Goal: Task Accomplishment & Management: Complete application form

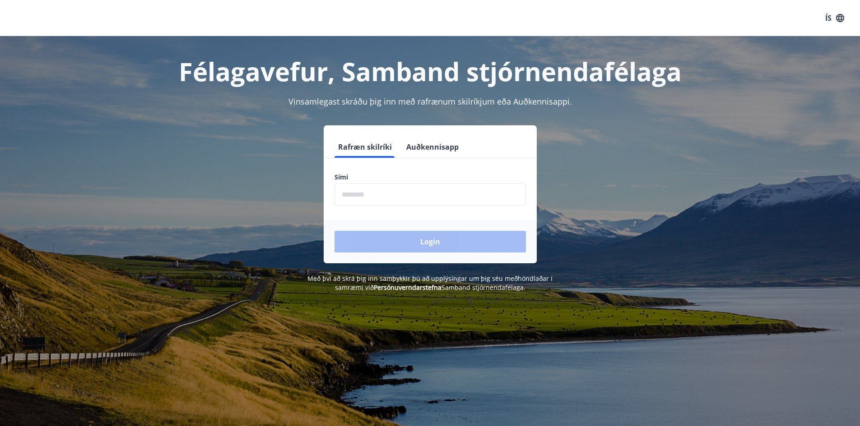
click at [365, 191] on input "phone" at bounding box center [429, 195] width 191 height 22
type input "********"
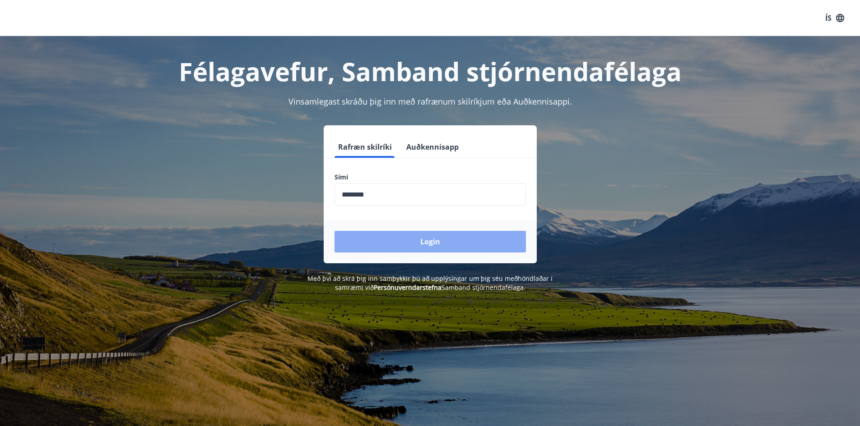
click at [379, 241] on button "Login" at bounding box center [429, 242] width 191 height 22
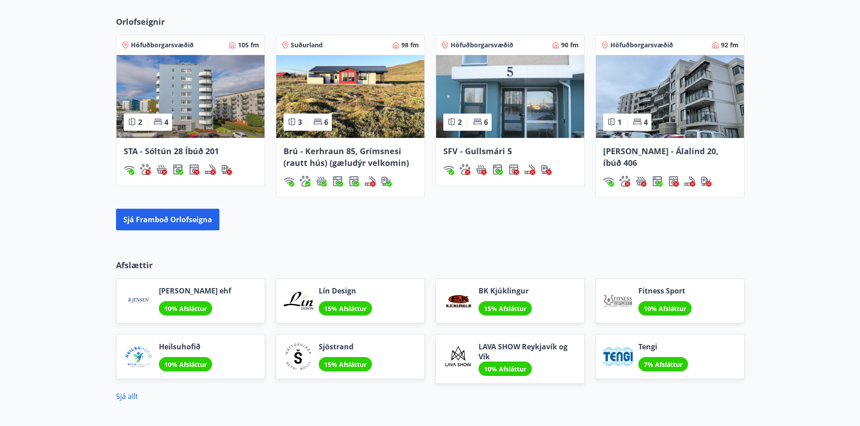
scroll to position [632, 0]
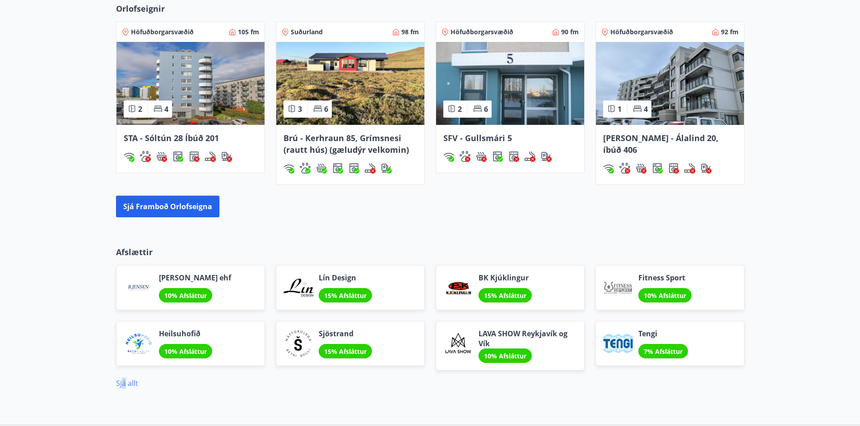
click at [124, 385] on link "Sjá allt" at bounding box center [127, 384] width 22 height 10
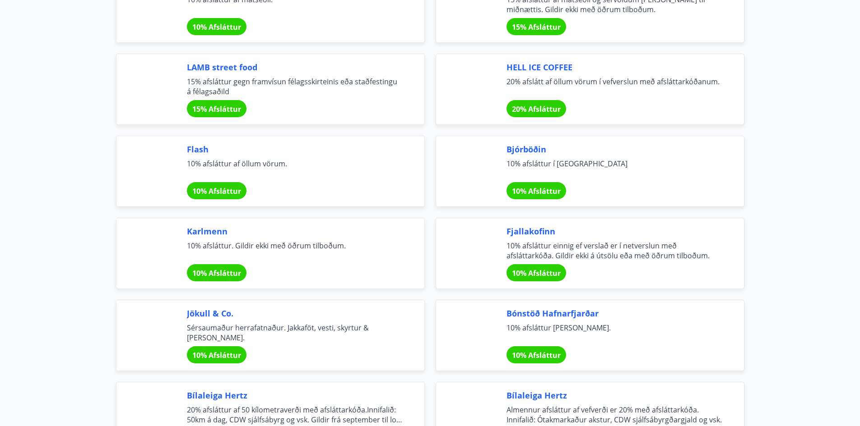
scroll to position [2707, 0]
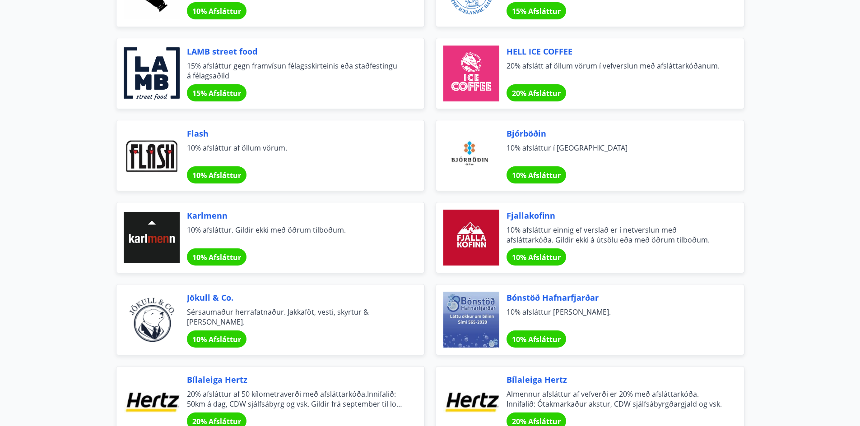
click at [577, 298] on span "Bónstöð Hafnarfjarðar" at bounding box center [614, 298] width 216 height 12
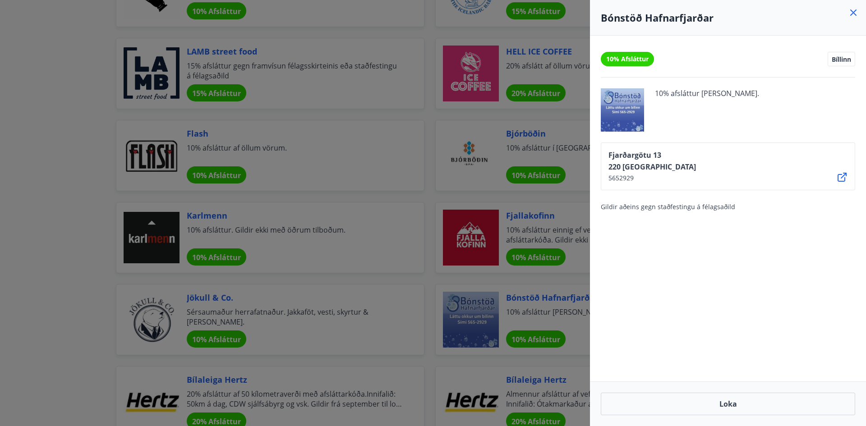
click at [853, 11] on icon at bounding box center [853, 12] width 11 height 11
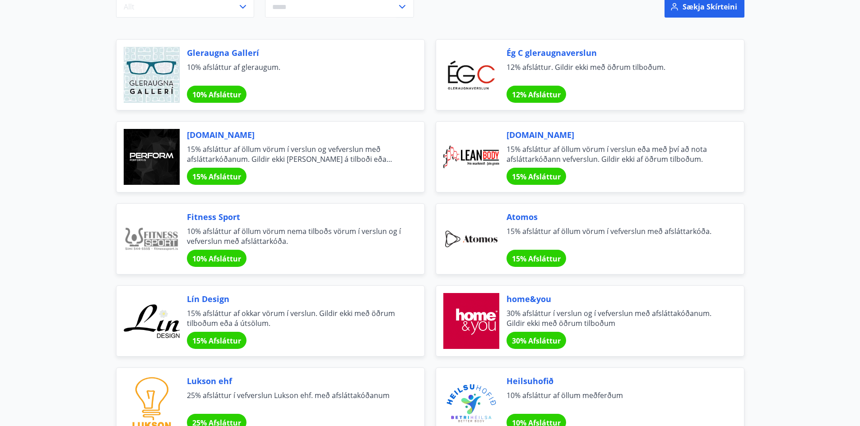
scroll to position [0, 0]
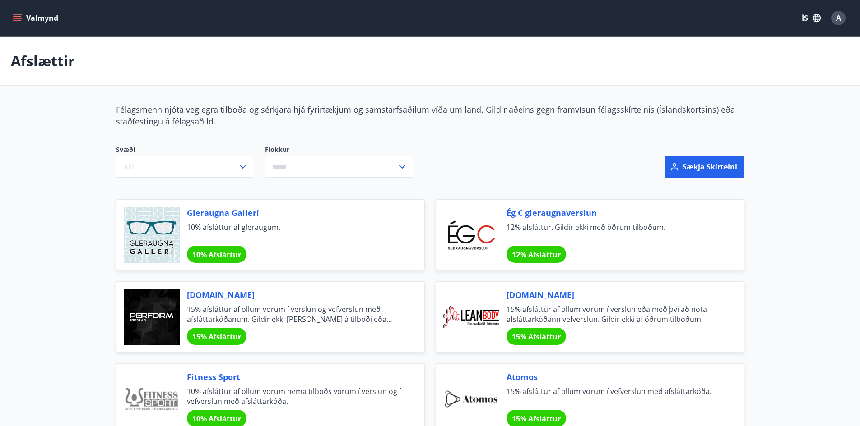
click at [17, 13] on button "Valmynd" at bounding box center [36, 18] width 51 height 16
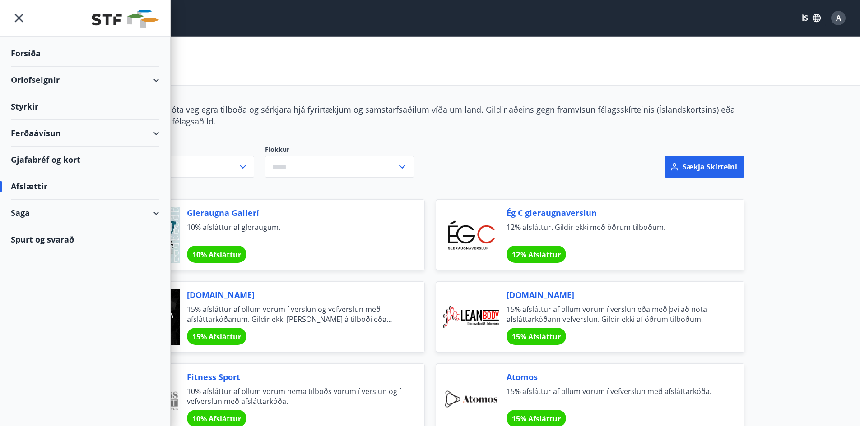
click at [46, 80] on div "Orlofseignir" at bounding box center [85, 80] width 148 height 27
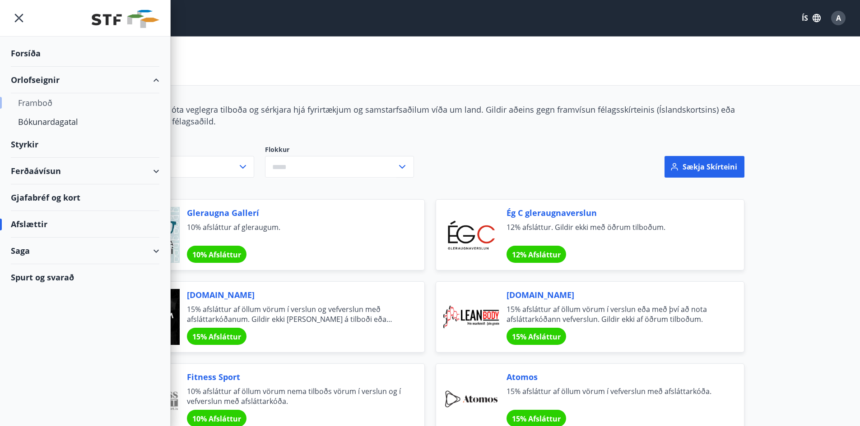
click at [38, 98] on div "Framboð" at bounding box center [85, 102] width 134 height 19
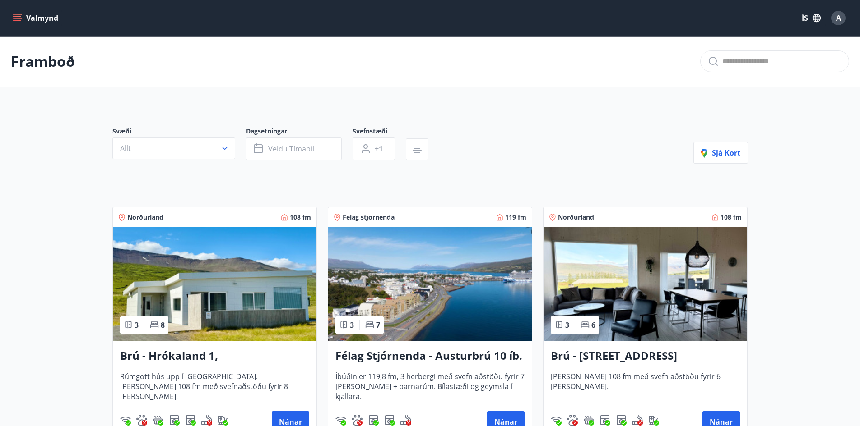
click at [15, 18] on icon "menu" at bounding box center [17, 18] width 9 height 9
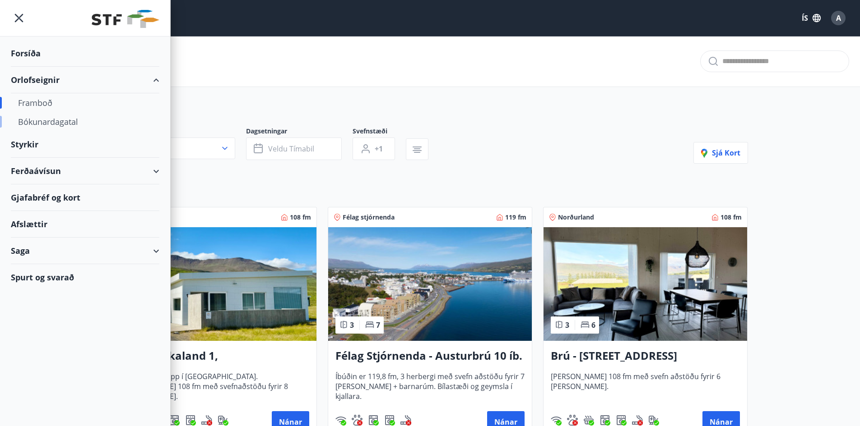
click at [46, 119] on div "Bókunardagatal" at bounding box center [85, 121] width 134 height 19
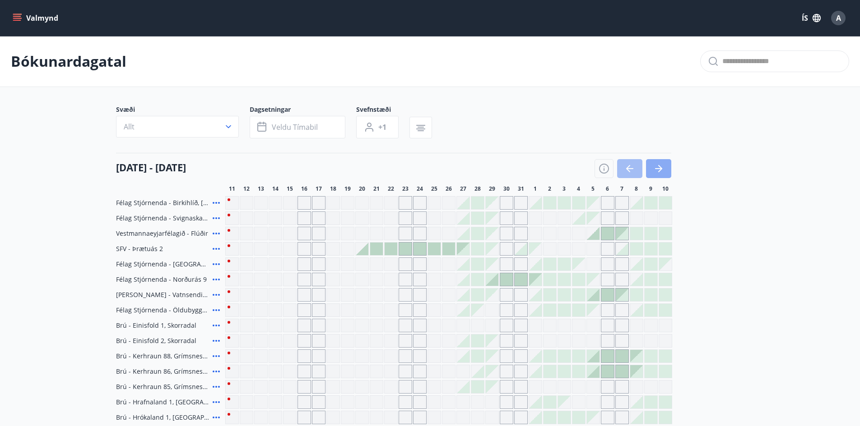
click at [660, 167] on icon "button" at bounding box center [660, 168] width 4 height 7
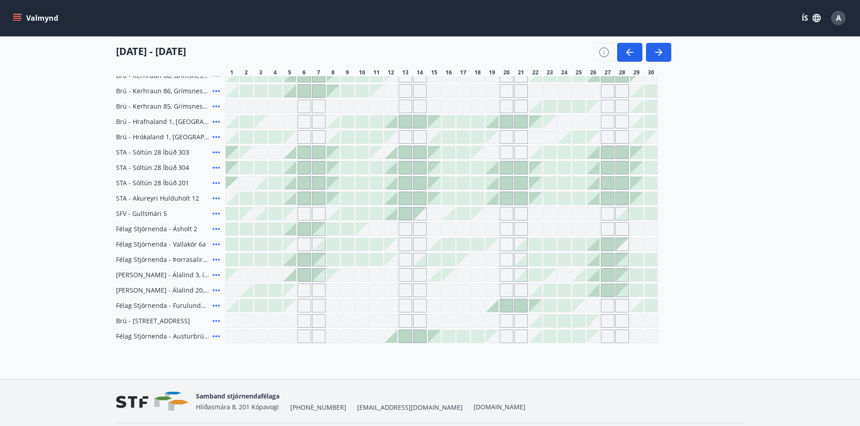
scroll to position [310, 0]
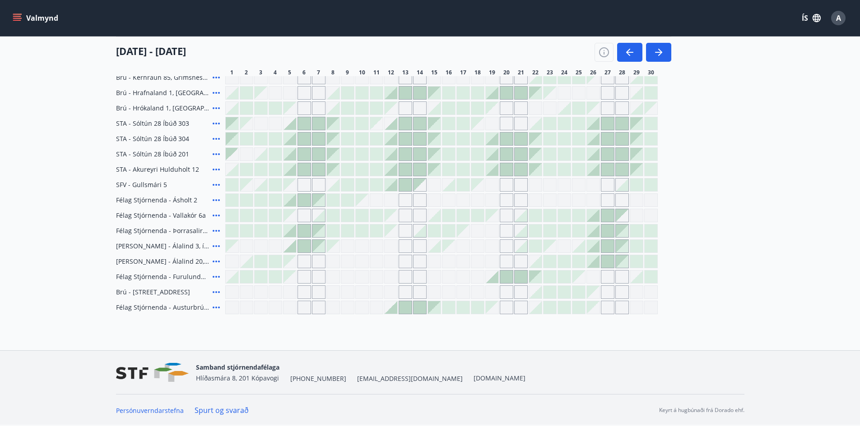
click at [166, 309] on span "Félag Stjórnenda - Austurbrú 10 íb. 201" at bounding box center [162, 307] width 93 height 9
click at [217, 305] on icon at bounding box center [216, 307] width 11 height 11
click at [213, 306] on icon at bounding box center [216, 307] width 11 height 11
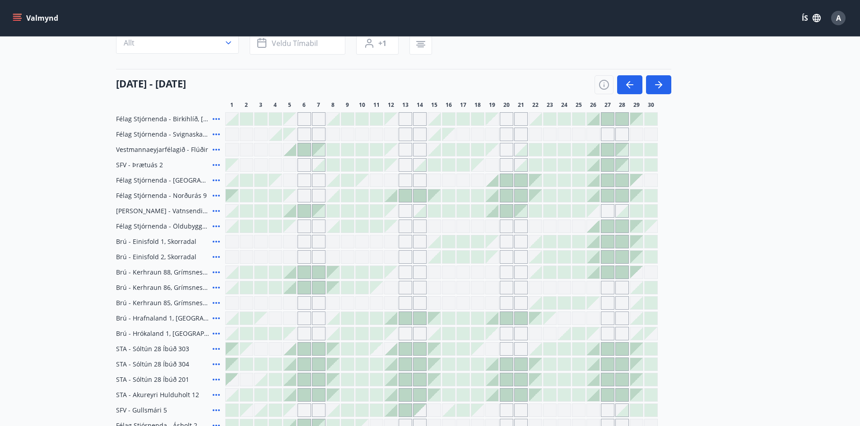
scroll to position [39, 0]
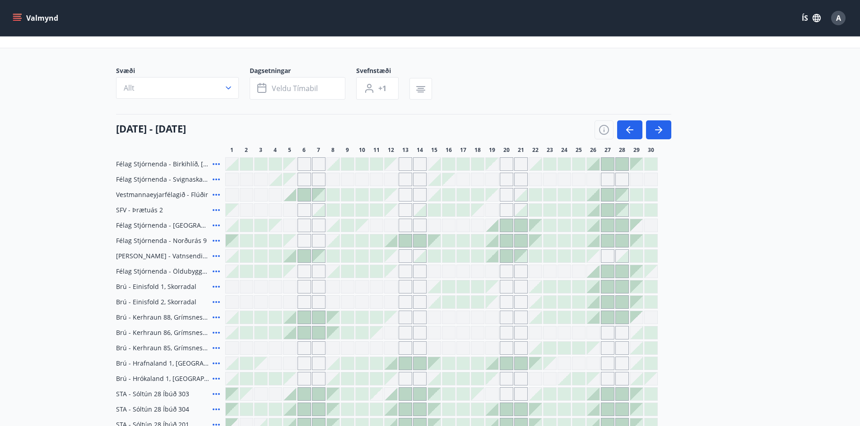
click at [16, 15] on icon "menu" at bounding box center [17, 18] width 9 height 9
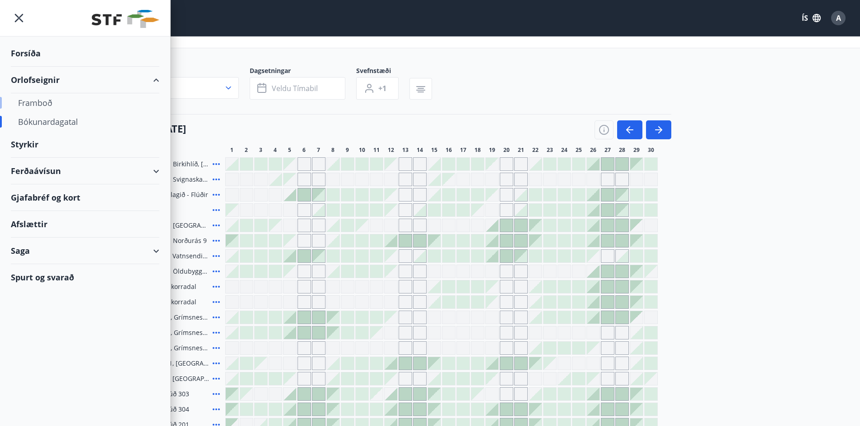
click at [49, 104] on div "Framboð" at bounding box center [85, 102] width 134 height 19
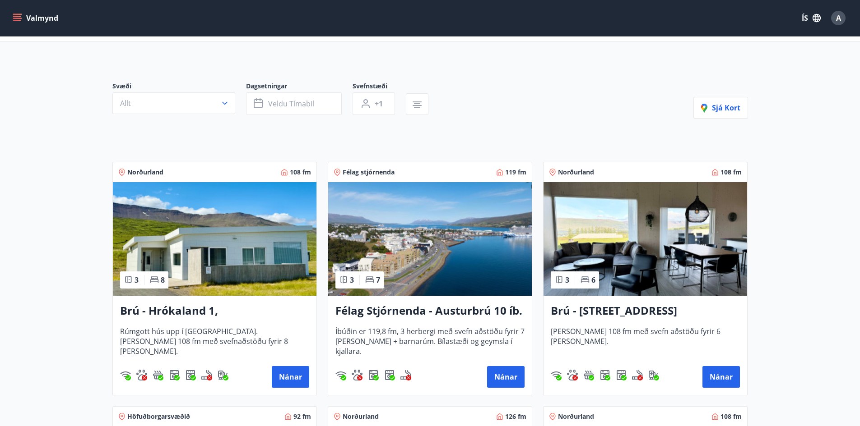
scroll to position [90, 0]
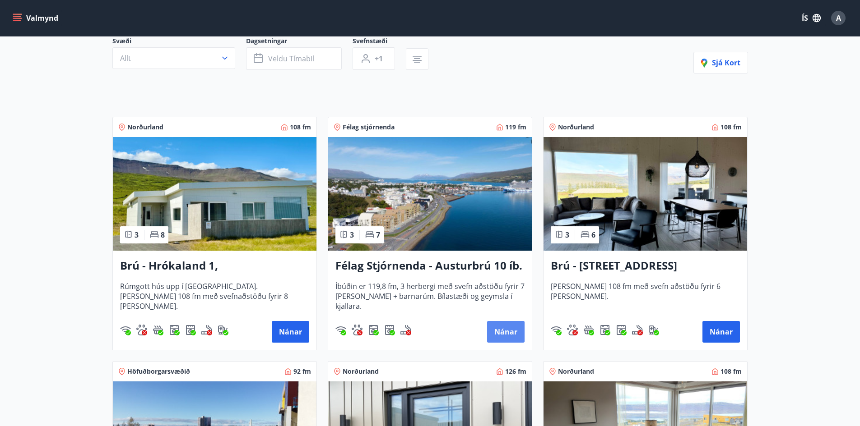
click at [506, 328] on button "Nánar" at bounding box center [505, 332] width 37 height 22
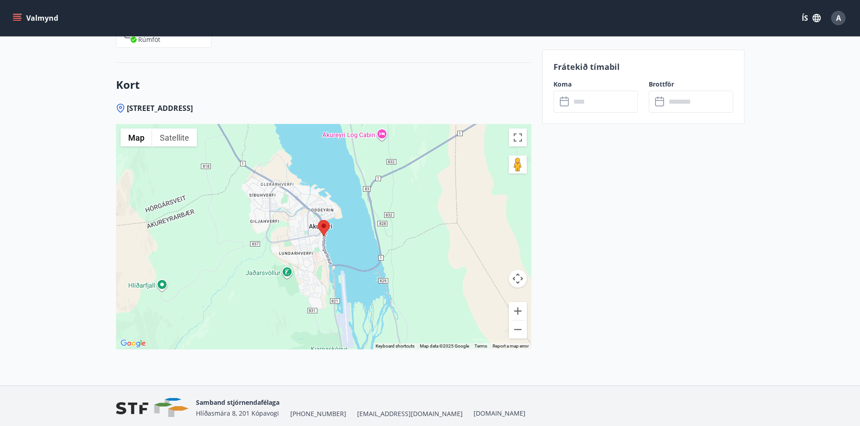
scroll to position [1444, 0]
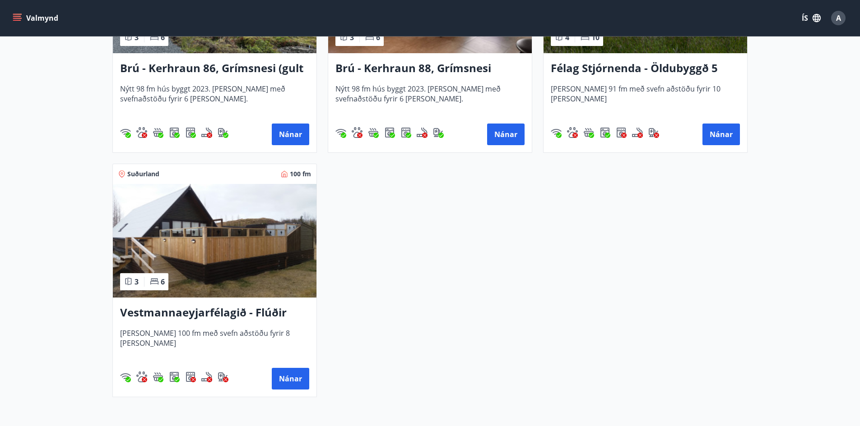
scroll to position [2256, 0]
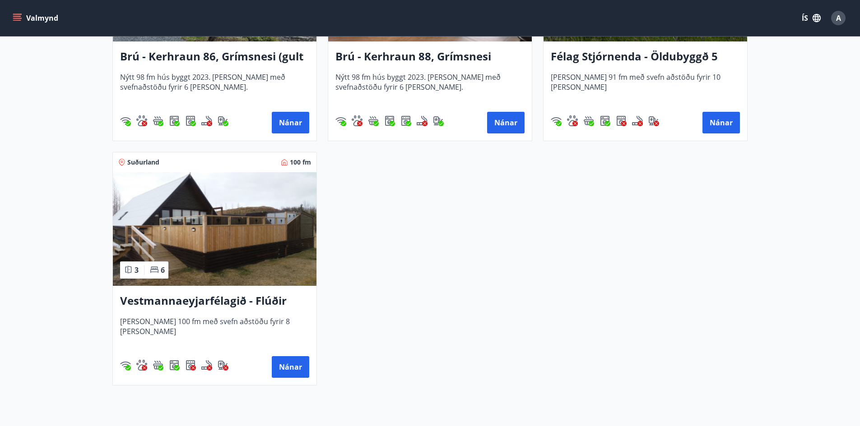
click at [19, 14] on icon "menu" at bounding box center [18, 14] width 10 height 1
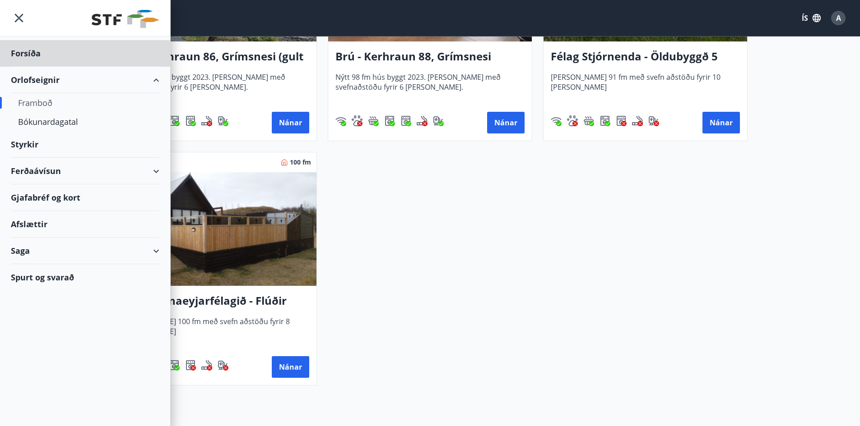
click at [25, 67] on div "Styrkir" at bounding box center [85, 53] width 148 height 27
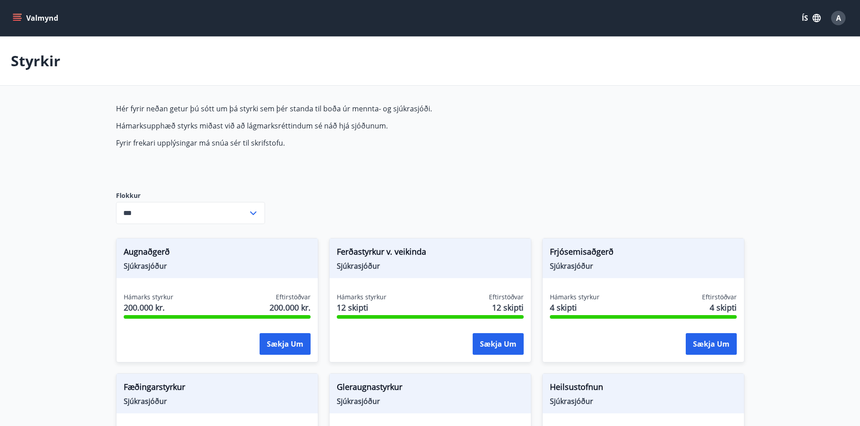
type input "***"
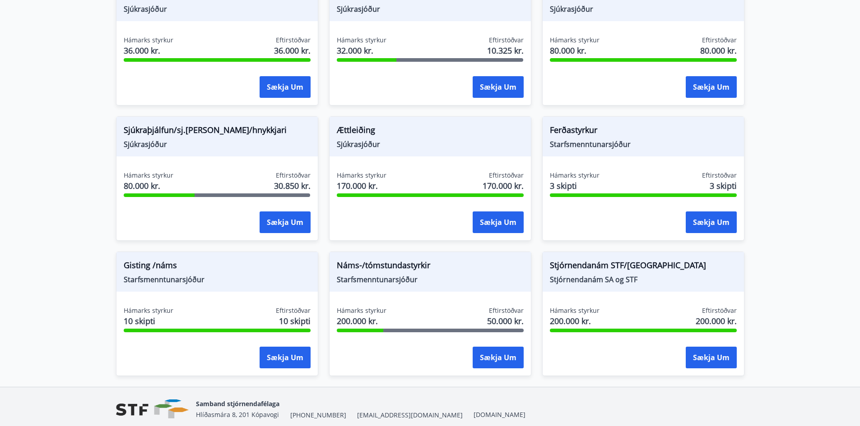
scroll to position [677, 0]
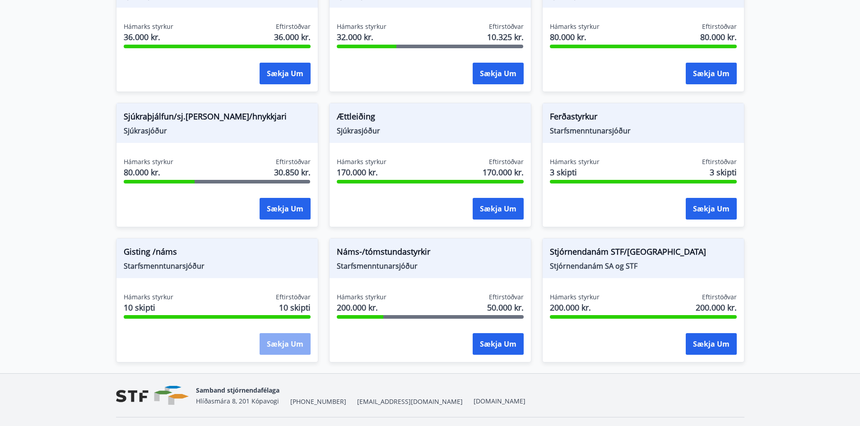
click at [288, 343] on button "Sækja um" at bounding box center [284, 344] width 51 height 22
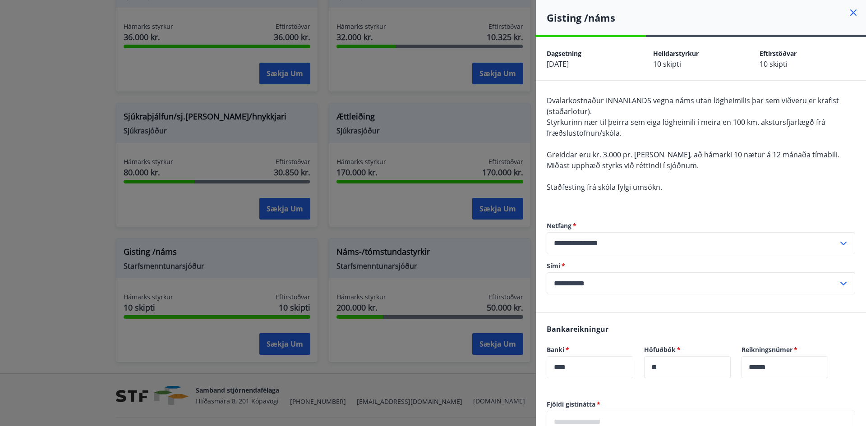
click at [848, 9] on icon at bounding box center [853, 12] width 11 height 11
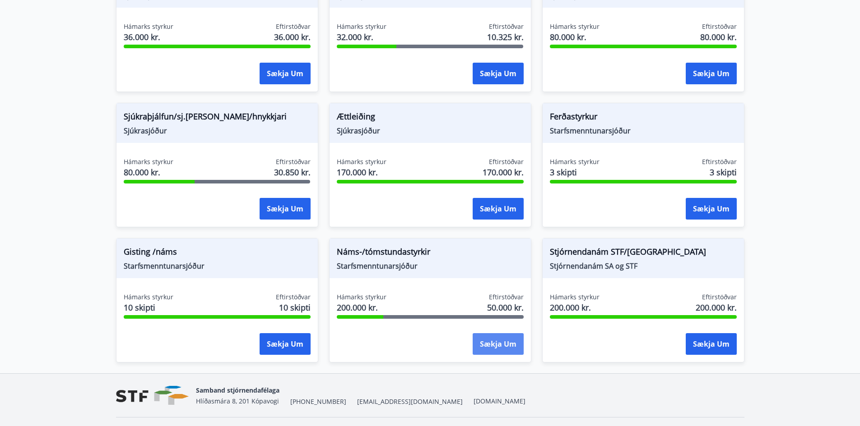
click at [510, 342] on button "Sækja um" at bounding box center [497, 344] width 51 height 22
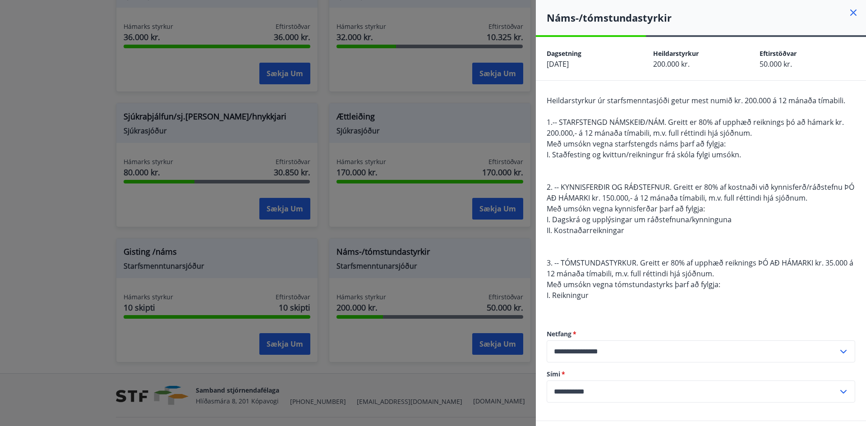
click at [850, 12] on icon at bounding box center [853, 12] width 6 height 6
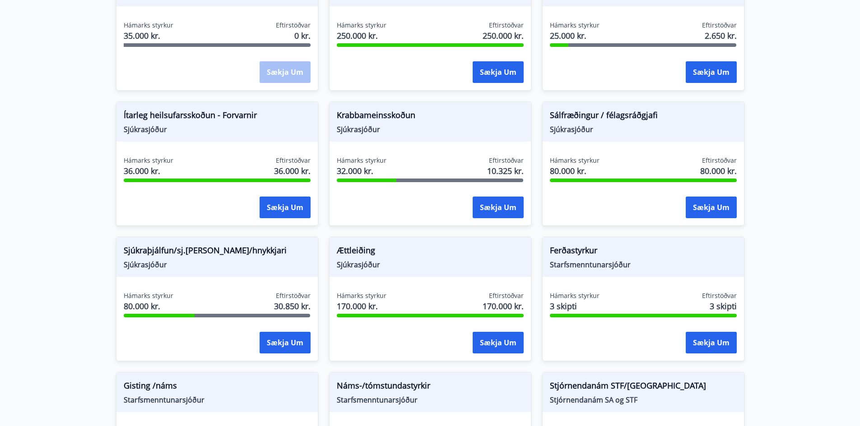
scroll to position [541, 0]
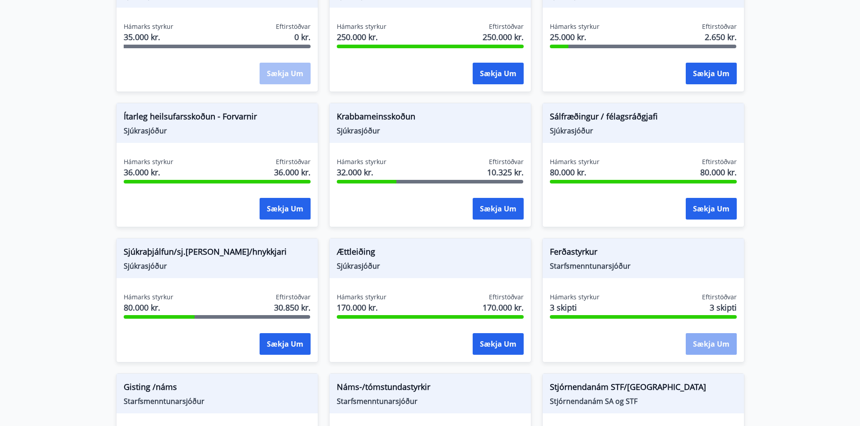
click at [715, 341] on button "Sækja um" at bounding box center [710, 344] width 51 height 22
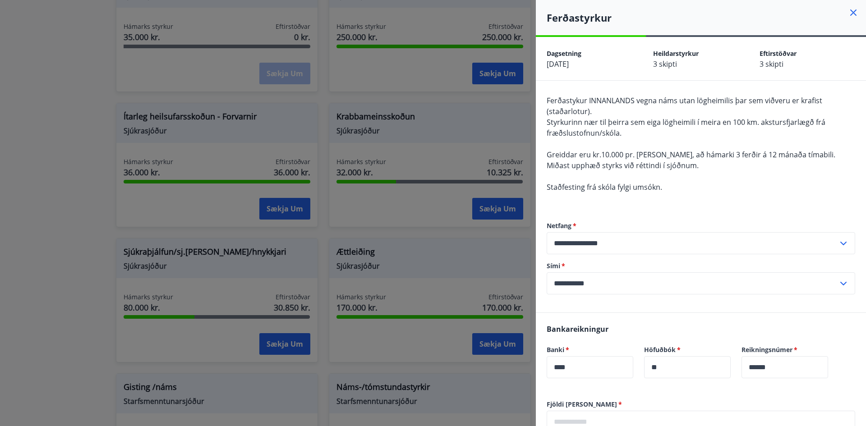
click at [848, 8] on icon at bounding box center [853, 12] width 11 height 11
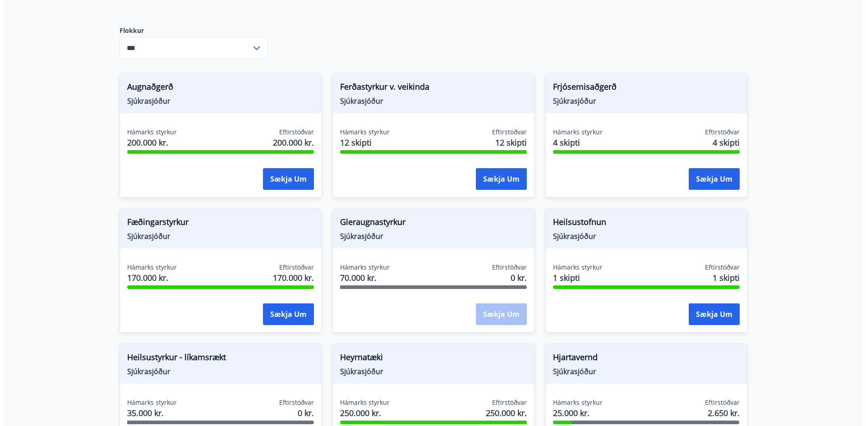
scroll to position [0, 0]
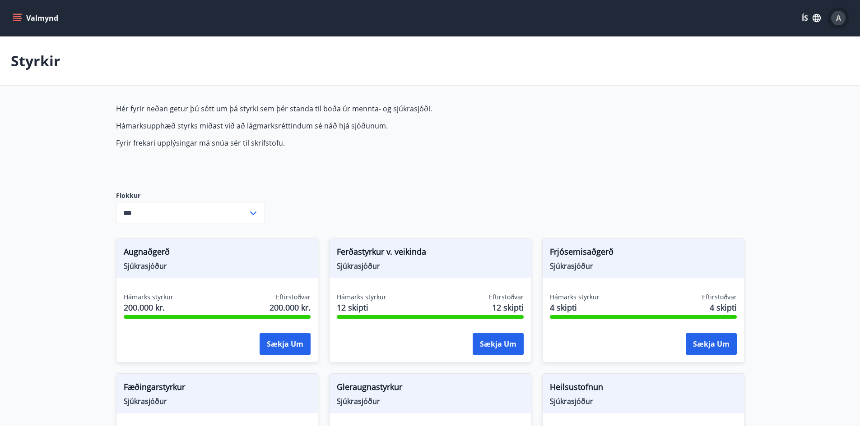
click at [836, 15] on span "A" at bounding box center [838, 18] width 5 height 10
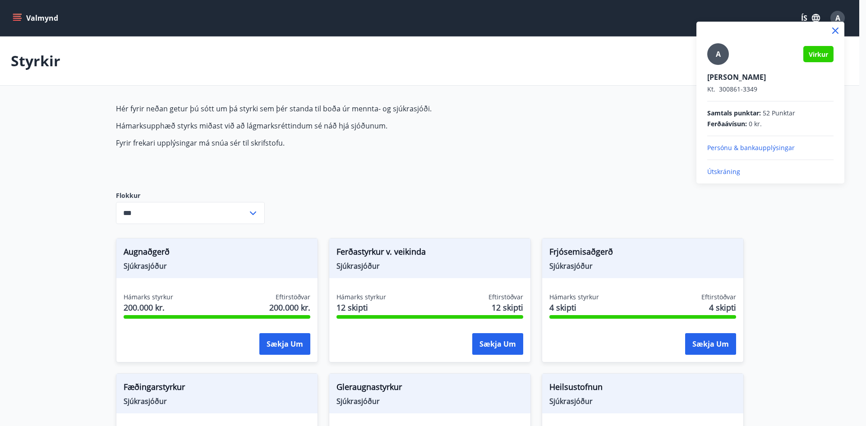
click at [731, 167] on p "Útskráning" at bounding box center [770, 171] width 126 height 9
